Goal: Communication & Community: Answer question/provide support

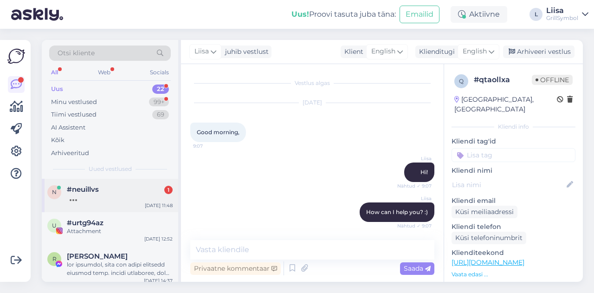
scroll to position [418, 0]
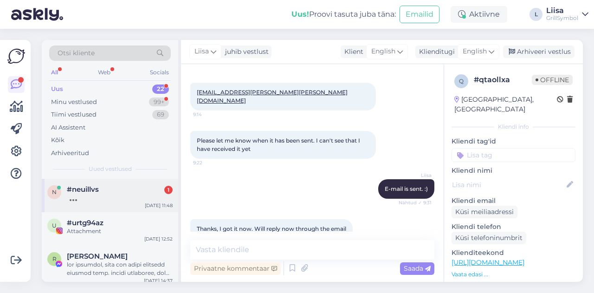
click at [98, 199] on div at bounding box center [120, 198] width 106 height 8
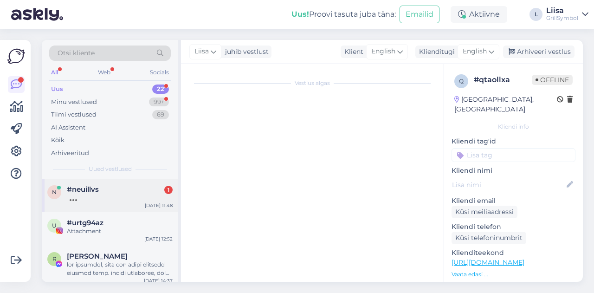
scroll to position [0, 0]
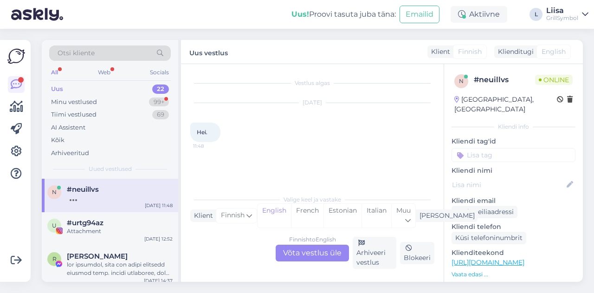
click at [295, 255] on div "Finnish to English Võta vestlus üle" at bounding box center [312, 253] width 73 height 17
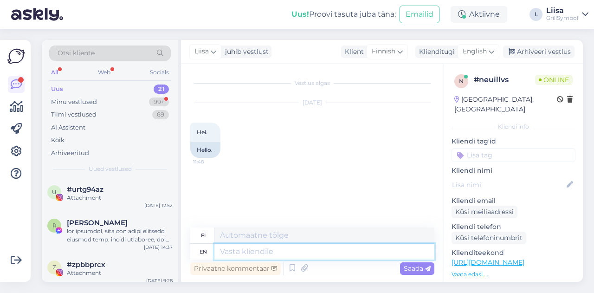
click at [243, 250] on textarea at bounding box center [325, 252] width 220 height 16
type textarea "Hi! H"
type textarea "Hei!"
type textarea "Hi! Hoe"
type textarea "Hei! [GEOGRAPHIC_DATA]"
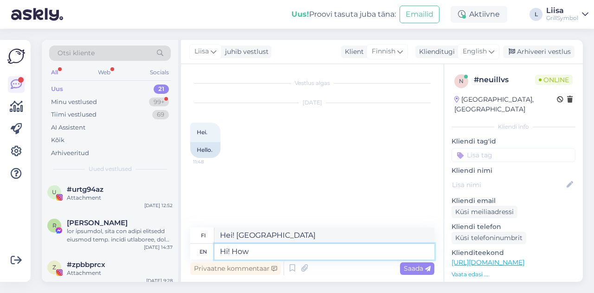
type textarea "Hi! How c"
type textarea "Hei! Miten"
type textarea "Hi! How can"
type textarea "Hei! Miten voin"
type textarea "Hi! How can I help"
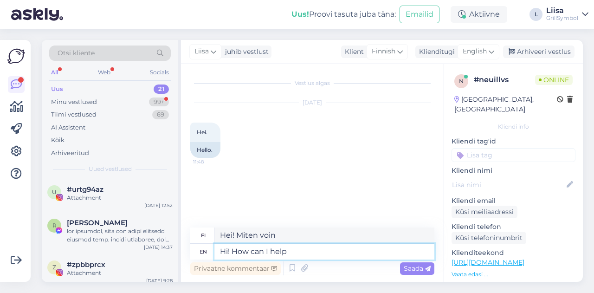
type textarea "Hei! Kuinka voin auttaa"
type textarea "Hi! How can I help you?"
type textarea "Hei! Kuinka voin auttaa sinua?"
type textarea "Hi! How can I help you?"
click at [411, 263] on div "Saada" at bounding box center [417, 268] width 34 height 13
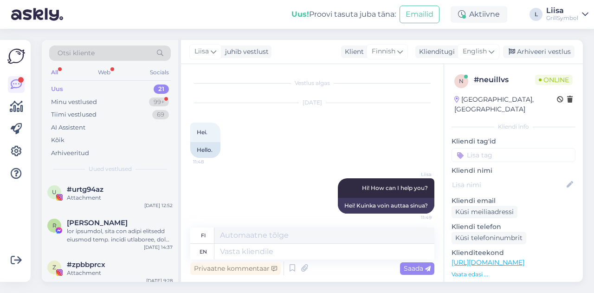
scroll to position [4, 0]
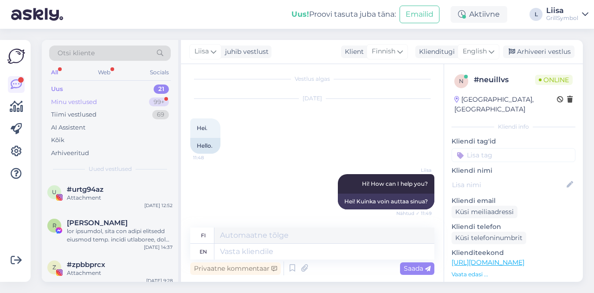
click at [98, 96] on div "Minu vestlused 99+" at bounding box center [110, 102] width 122 height 13
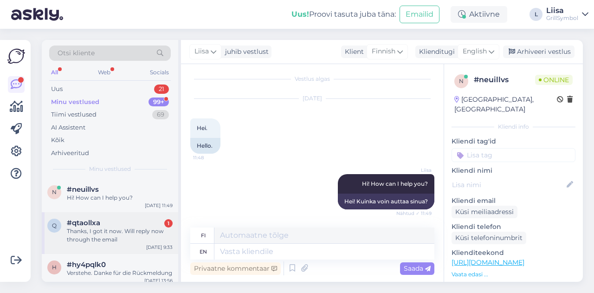
click at [111, 240] on div "Thanks, I got it now. Will reply now through the email" at bounding box center [120, 235] width 106 height 17
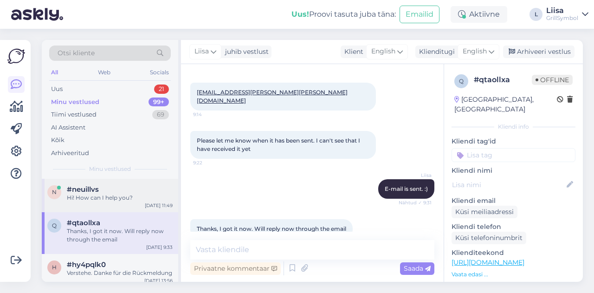
click at [104, 198] on div "Hi! How can I help you?" at bounding box center [120, 198] width 106 height 8
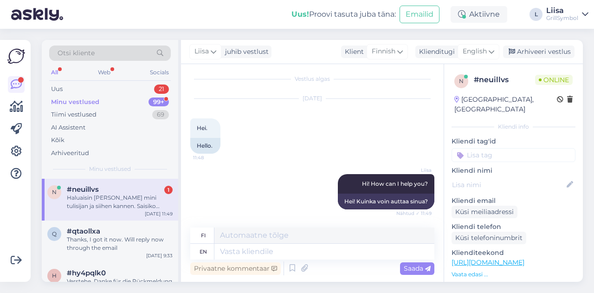
scroll to position [77, 0]
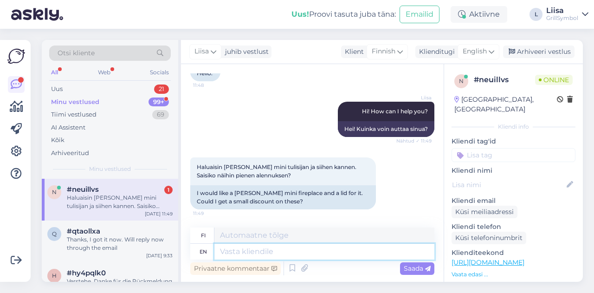
click at [258, 247] on textarea at bounding box center [325, 252] width 220 height 16
click at [469, 258] on link "[URL][DOMAIN_NAME]" at bounding box center [488, 262] width 73 height 8
click at [237, 246] on textarea at bounding box center [325, 252] width 220 height 16
type textarea "I a"
type textarea "Minä"
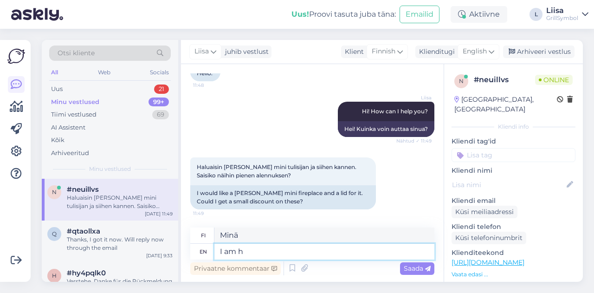
type textarea "I am ha"
type textarea "[PERSON_NAME]"
type textarea "I am happy"
type textarea "[PERSON_NAME] onnellinen"
type textarea "I am happy to s"
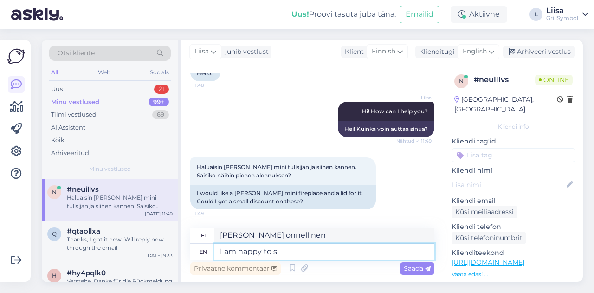
type textarea "[PERSON_NAME] iloinen voidessani"
type textarea "I am happy to share"
type textarea "[PERSON_NAME] iloinen voidessani jakaa"
type textarea "I am happy to share a discount c"
type textarea "[PERSON_NAME] alennuksen"
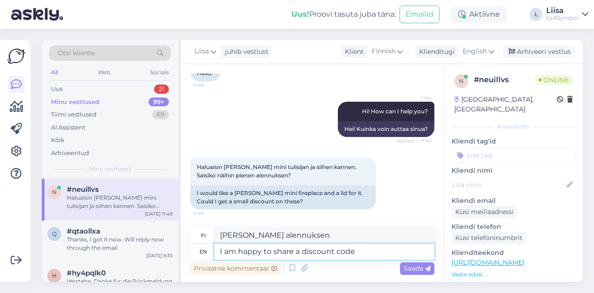
type textarea "I am happy to share a discount code"
type textarea "[PERSON_NAME] alennuskoodin"
type textarea "I am happy to share a discount code. :"
type textarea "[PERSON_NAME] alennuskoodin."
type textarea "I am happy to share a discount code. :)"
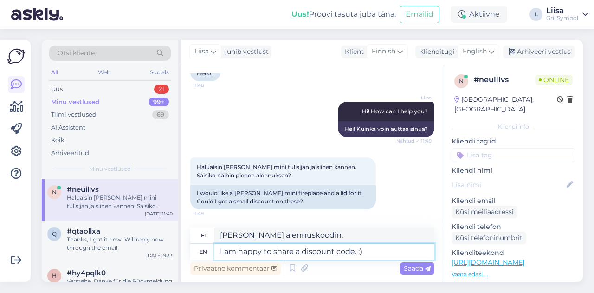
type textarea "[PERSON_NAME] alennuskoodin. :)"
type textarea "I am happy to share a discount code. :)"
click at [423, 267] on span "Saada" at bounding box center [417, 268] width 27 height 8
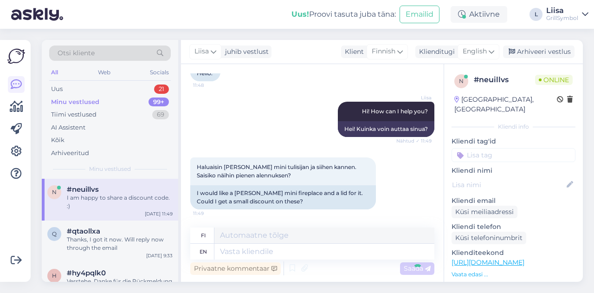
scroll to position [132, 0]
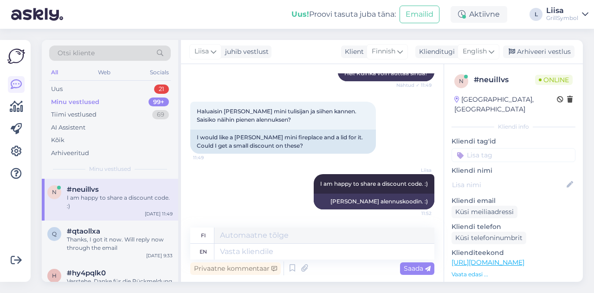
click at [326, 261] on div "Privaatne kommentaar Saada" at bounding box center [312, 269] width 244 height 18
click at [324, 255] on textarea at bounding box center [325, 252] width 220 height 16
type textarea "A"
type textarea "Add"
type textarea "Lisätä"
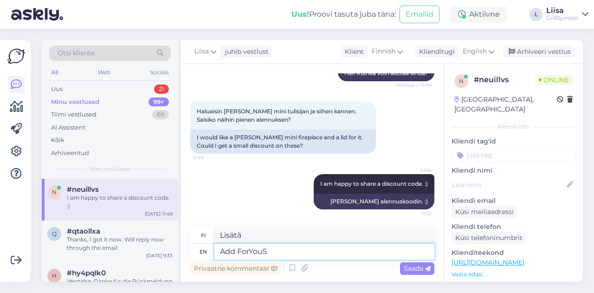
type textarea "Add ForYou5 t"
type textarea "Lisää ForYou5"
type textarea "Add ForYou5 to"
type textarea "Lisää ForYou5 kohteeseen"
type textarea "Add ForYou5 t"
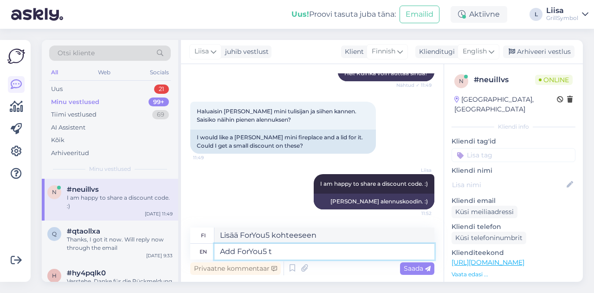
type textarea "Lisää ForYou5 t"
type textarea "Add ForYou5"
type textarea "Lisää ForYou5"
type textarea "A"
type textarea "Lisätä"
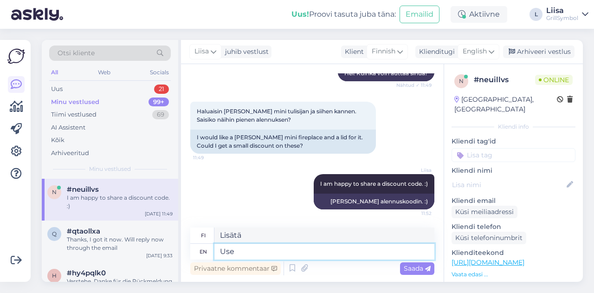
type textarea "Use"
type textarea "Käyttää"
type textarea "Use ForYou5"
type textarea "Käytä ForYou-palvelua"
type textarea "Use ForYou10"
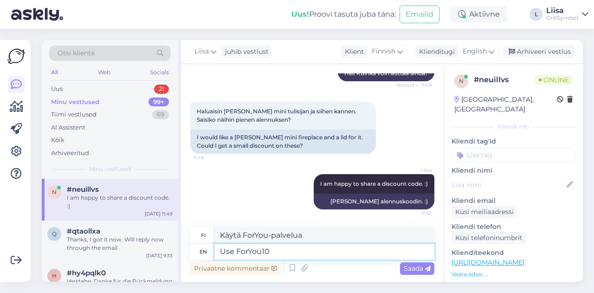
type textarea "Käytä ForYou10:tä"
type textarea "Use ForYou5"
type textarea "Käytä ForYou5:tä"
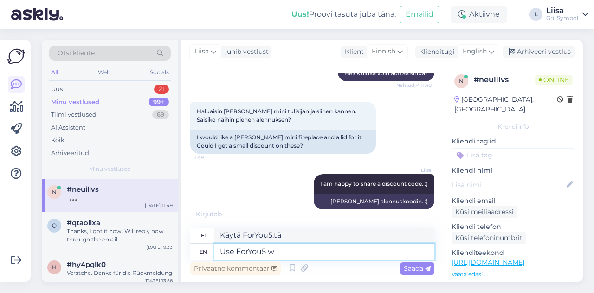
type textarea "Use ForYou5"
type textarea "Käytä ForYou5:tä"
type textarea "Use ForYou5 and it"
type textarea "Käytä ForYou5:tä [PERSON_NAME]"
type textarea "Use ForYou5 and it gives y"
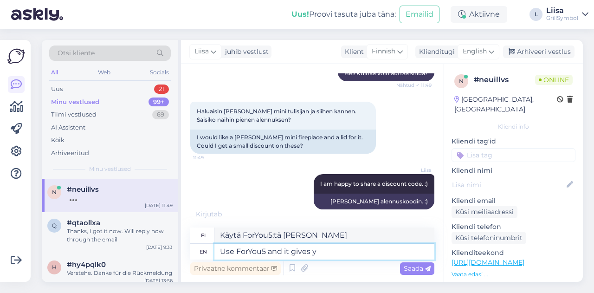
type textarea "Käytä ForYou5:tä, niin se antaa"
type textarea "Use ForYou5 and it gives you"
type textarea "Käytä ForYou5:tä, niin se antaa sinulle"
type textarea "Use ForYou5 and it gives you"
type textarea "Käytä ForYou5:tä, niin se antaa sinulle"
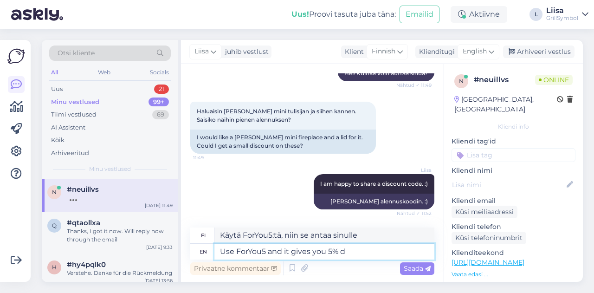
type textarea "Use ForYou5 and it gives you 5% di"
type textarea "Käytä ForYou5:tä, niin saat 5 %"
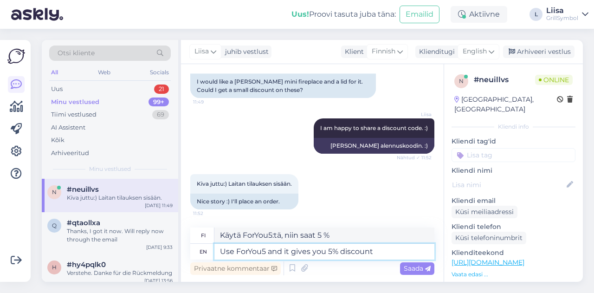
type textarea "Use ForYou5 and it gives you 5% discount"
type textarea "Käytä ForYou5:tä ja saat 5 % alennuksen"
type textarea "Use ForYou5 and it gives you 5% discount :)"
type textarea "Käytä ForYou5:tä, niin saat 5% alennuksen :)"
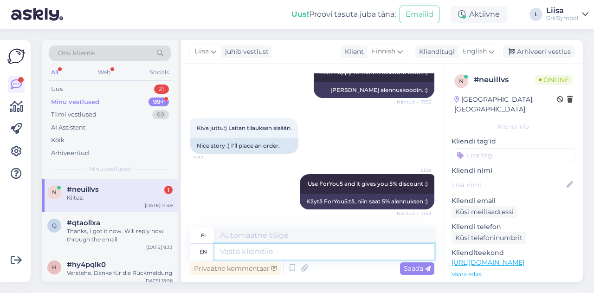
scroll to position [300, 0]
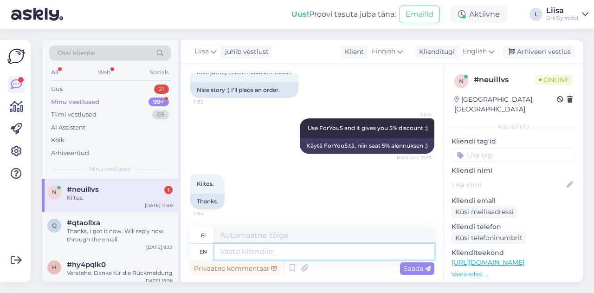
click at [257, 255] on textarea at bounding box center [325, 252] width 220 height 16
type textarea "You"
type textarea "Sinä"
type textarea "You're w"
type textarea "Olet"
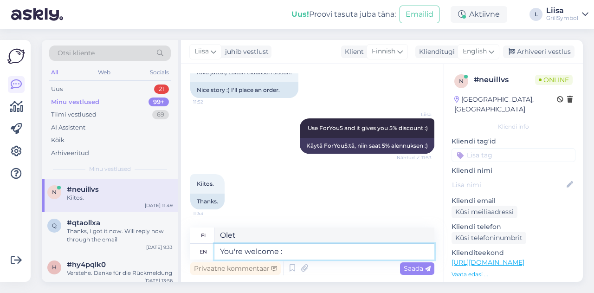
type textarea "You're welcome :)"
type textarea "Ole hyvä :)"
type textarea "You're welcome :)"
click at [422, 271] on span "Saada" at bounding box center [417, 268] width 27 height 8
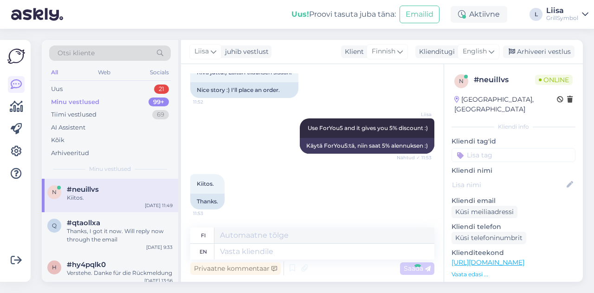
scroll to position [355, 0]
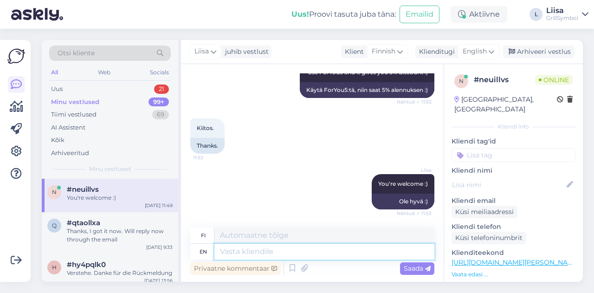
click at [250, 253] on textarea at bounding box center [325, 252] width 220 height 16
type textarea "Thanks f"
type textarea "Kiitos"
type textarea "Thanks for the order."
type textarea "Kiitos tilauksesta."
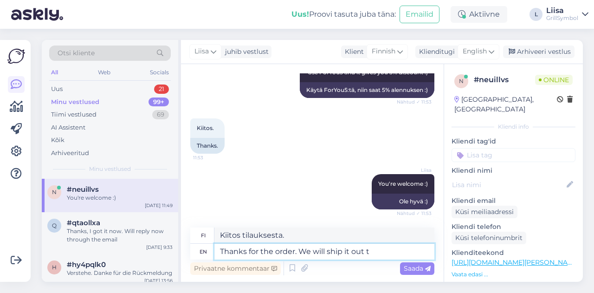
type textarea "Thanks for the order. We will ship it out to"
type textarea "Kiitos tilauksesta. Me"
type textarea "Thanks for the order. We will ship it out [DATE] :)"
type textarea "Kiitos tilauksesta. Lähetämme sen tänään :)"
type textarea "Thanks for the order. We will ship it out [DATE] :)"
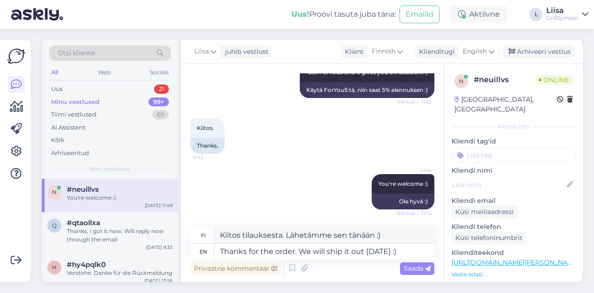
click at [411, 269] on span "Saada" at bounding box center [417, 268] width 27 height 8
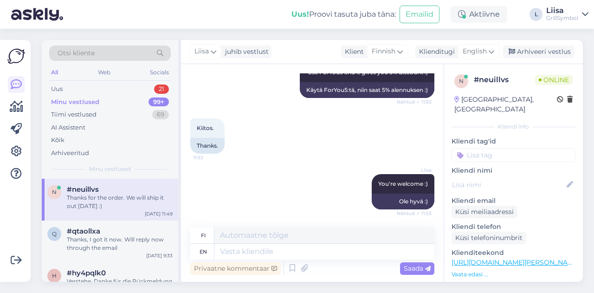
scroll to position [411, 0]
